Goal: Answer question/provide support: Answer question/provide support

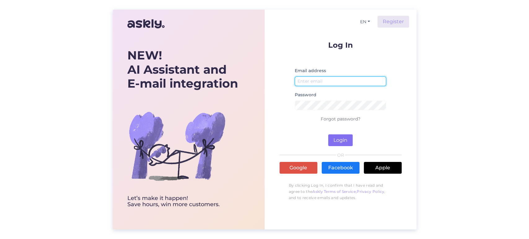
type input "[EMAIL_ADDRESS][DOMAIN_NAME]"
click at [342, 138] on button "Login" at bounding box center [340, 140] width 24 height 12
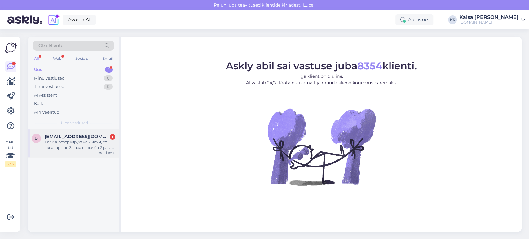
click at [71, 150] on div "Если я резервирую на 2 ночи, то аквапарк по 3 часа включён 2 раза (два дня)?" at bounding box center [80, 144] width 71 height 11
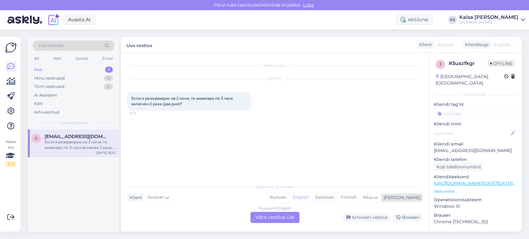
click at [337, 198] on div "Estonian" at bounding box center [324, 197] width 25 height 9
click at [287, 218] on div "Russian to Estonian Võta vestlus üle" at bounding box center [274, 217] width 49 height 11
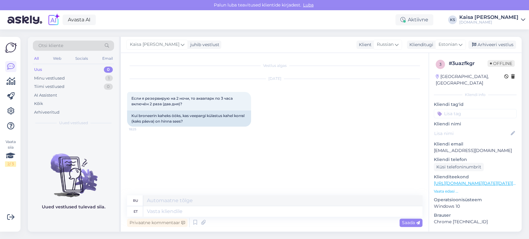
click at [448, 189] on p "Vaata edasi ..." at bounding box center [475, 192] width 83 height 6
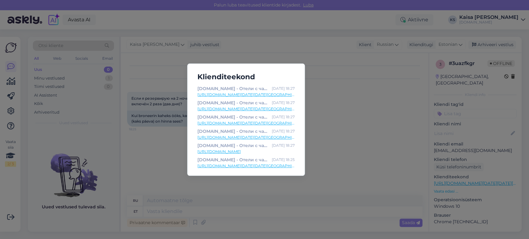
click at [280, 95] on link "[URL][DOMAIN_NAME][DATE][DATE][GEOGRAPHIC_DATA]" at bounding box center [245, 95] width 97 height 6
click at [346, 149] on div "Klienditeekond [DOMAIN_NAME] - Отели с чарующими дополнениями [DATE] 18:27 [URL…" at bounding box center [264, 119] width 529 height 239
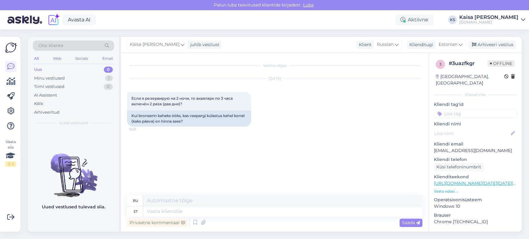
click at [452, 189] on p "Vaata edasi ..." at bounding box center [475, 192] width 83 height 6
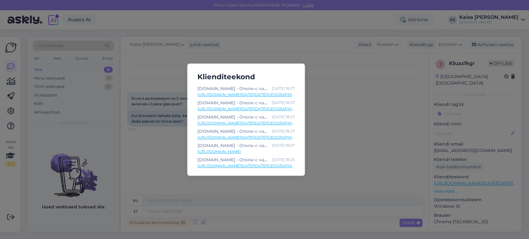
click at [276, 168] on link "[URL][DOMAIN_NAME][DATE][DATE][GEOGRAPHIC_DATA]" at bounding box center [245, 166] width 97 height 6
click at [272, 33] on div "Klienditeekond [DOMAIN_NAME] - Отели с чарующими дополнениями [DATE] 18:27 [URL…" at bounding box center [264, 119] width 529 height 239
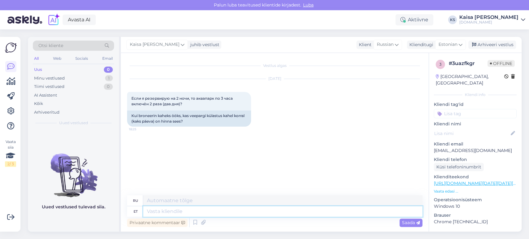
click at [220, 212] on textarea at bounding box center [282, 211] width 279 height 11
type textarea "Tere, j"
type textarea "Привет,"
type textarea "Tere, jah"
type textarea "Привет, да."
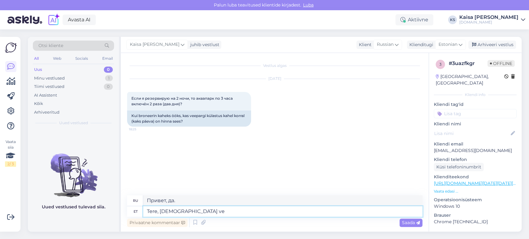
type textarea "Tere, jah vee"
type textarea "Привет, да вода"
type textarea "Tere, jah veekeskuse k"
type textarea "Здравствуйте, да, аквапарк."
type textarea "Tere, jah veekeskuse külastus o"
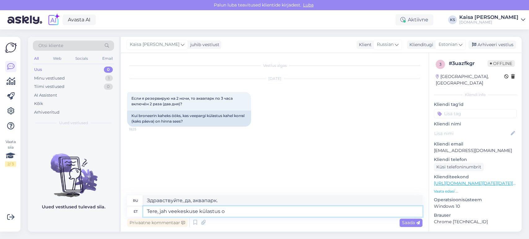
type textarea "Здравствуйте, да, посещение аквапарка."
type textarea "Tere, jah veekeskuse külastus on"
type textarea "Здравствуйте, да, посещение аквапарка возможно."
type textarea "Tere, jah veekeskuse külastus on hinna se"
type textarea "Здравствуйте, да, посещение аквапарка платное."
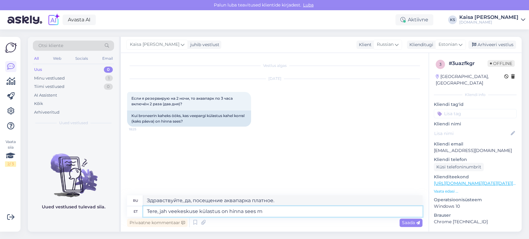
type textarea "Tere, jah veekeskuse külastus on hinna sees mõ"
type textarea "Здравствуйте, да, посещение аквапарка включено в стоимость."
type textarea "Tere, jah veekeskuse külastus on hinna sees mõlemal pä"
type textarea "Здравствуйте, да, посещение аквапарка включено в стоимость обоих билетов."
type textarea "Tere, jah veekeskuse külastus on hinna sees mõlemal päeval."
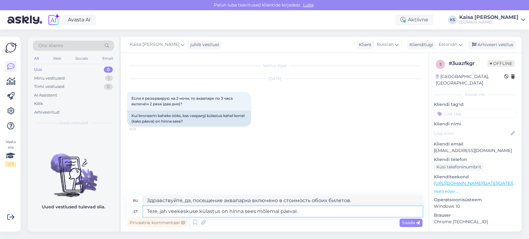
type textarea "Здравствуйте, да, посещение аквапарка включено в стоимость в оба дня."
type textarea "Tere, jah veekeskuse külastus on hinna sees mõlemal päeval."
click at [413, 224] on span "Saada" at bounding box center [411, 223] width 18 height 6
